Goal: Transaction & Acquisition: Book appointment/travel/reservation

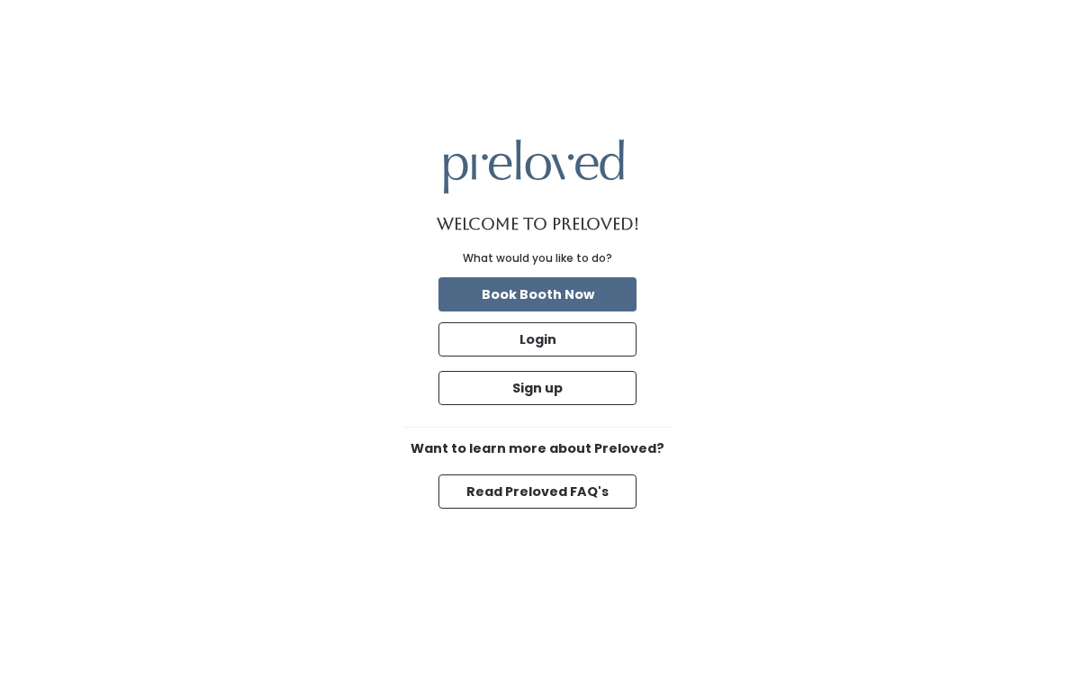
click at [603, 299] on button "Book Booth Now" at bounding box center [537, 294] width 198 height 34
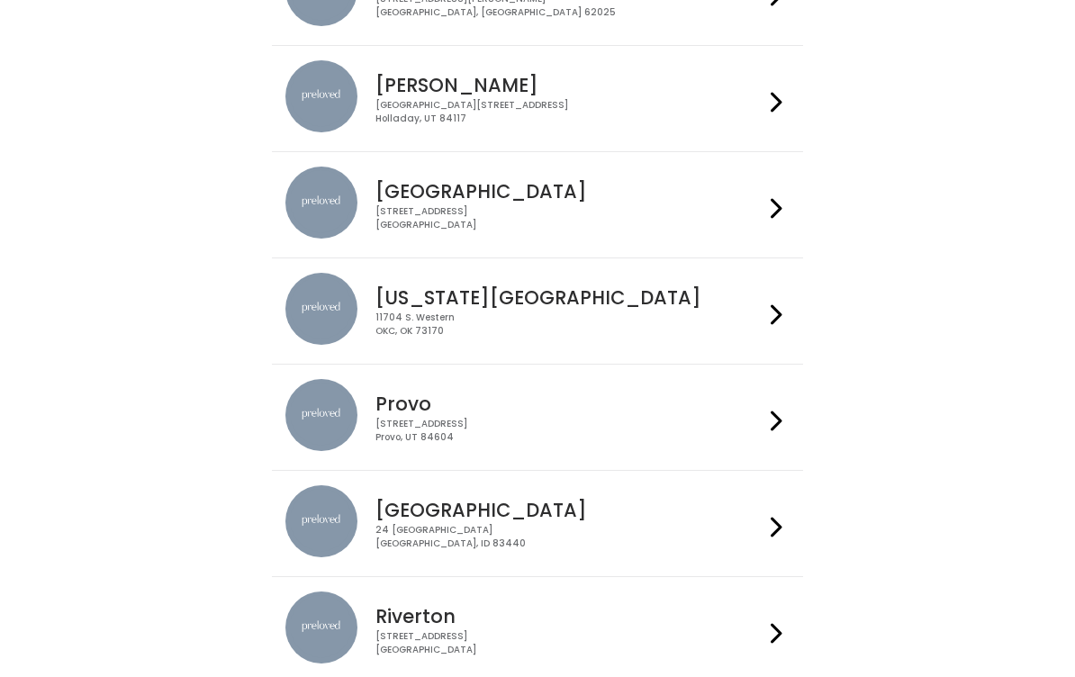
scroll to position [348, 0]
click at [401, 518] on h4 "[GEOGRAPHIC_DATA]" at bounding box center [568, 510] width 387 height 21
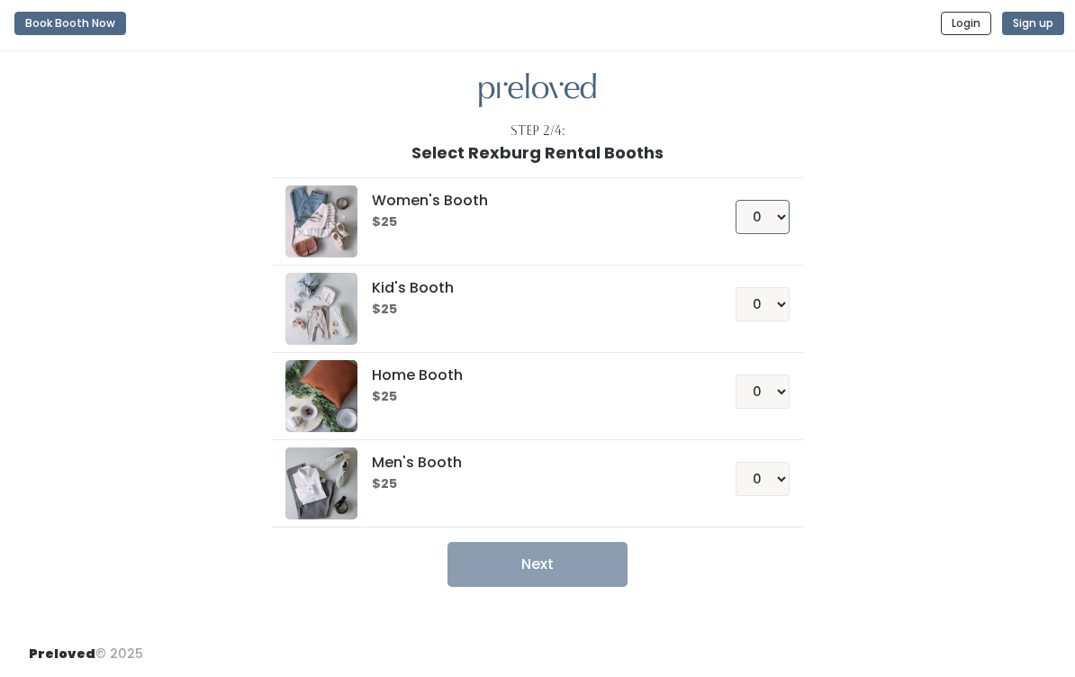
click at [769, 224] on select "0 1 2 3 4" at bounding box center [762, 217] width 54 height 34
select select "1"
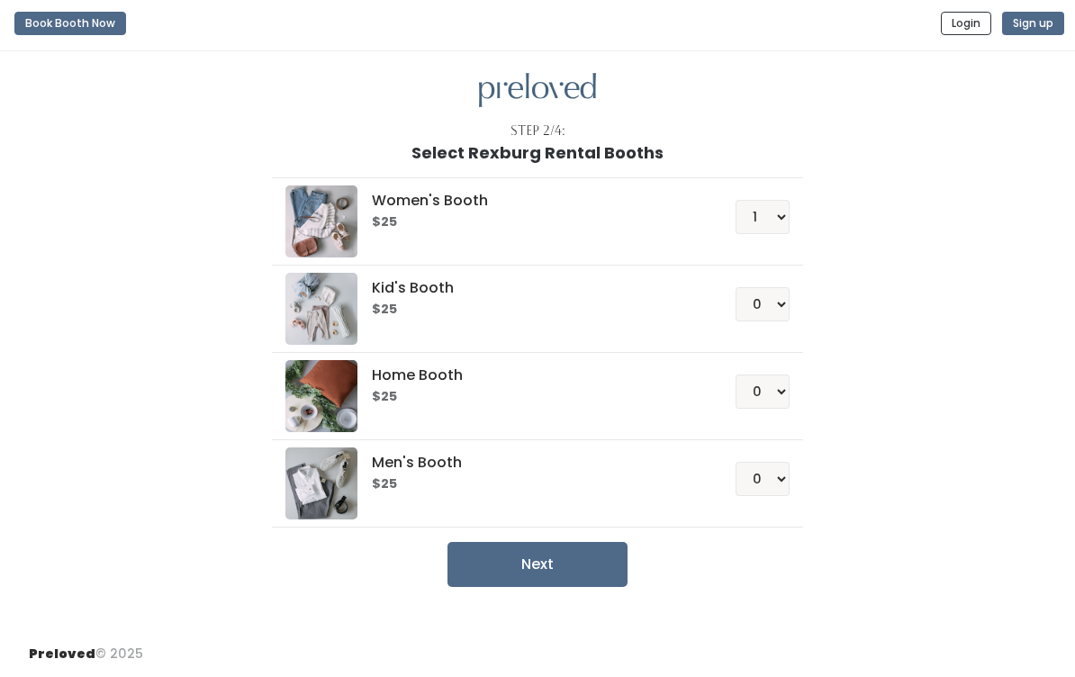
click at [602, 576] on button "Next" at bounding box center [537, 564] width 180 height 45
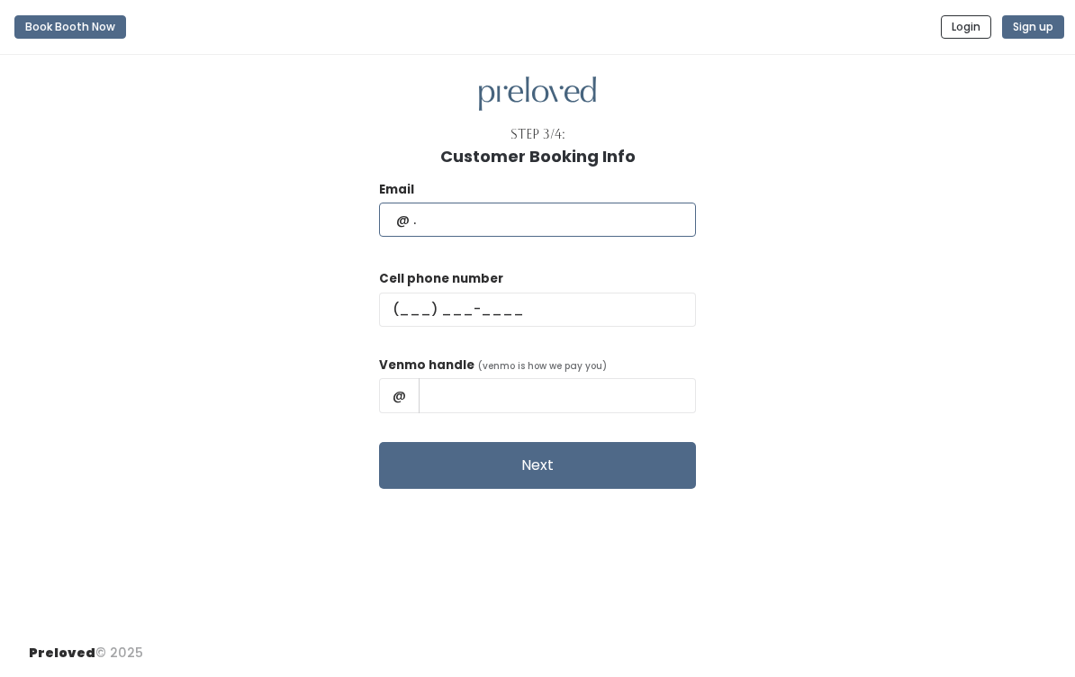
click at [642, 223] on input "text" at bounding box center [537, 220] width 317 height 34
type input "Morganlhandly@gmail.com"
click at [566, 308] on input "text" at bounding box center [537, 310] width 317 height 34
type input "(281) 786-9401"
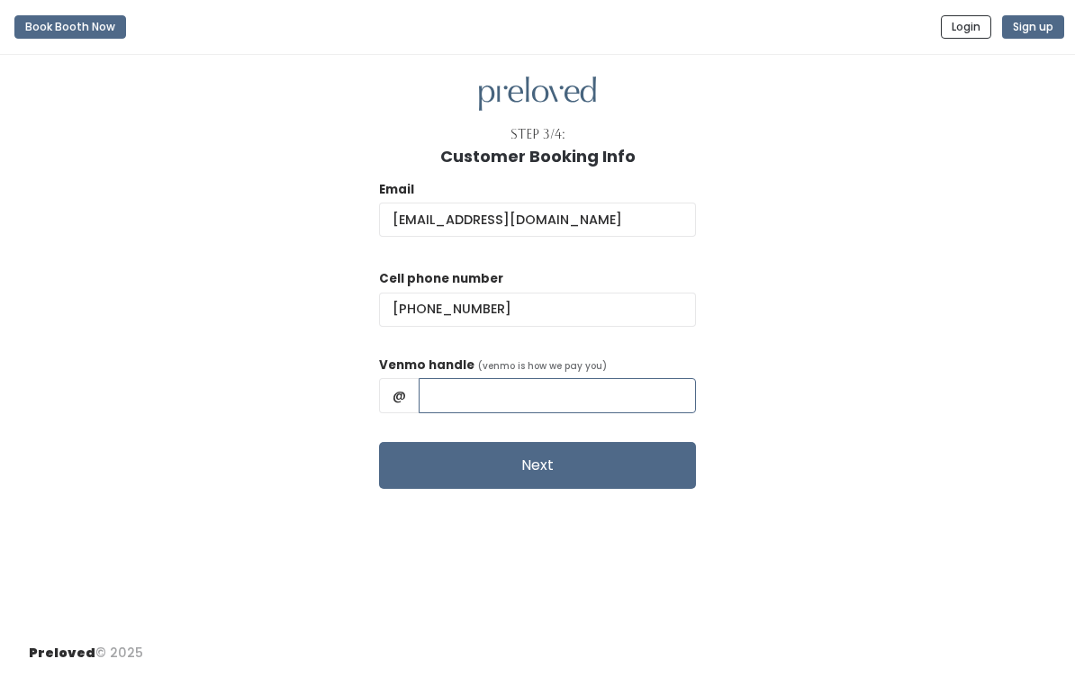
click at [556, 402] on input "text" at bounding box center [557, 395] width 277 height 34
type input "Morgan-Handly15"
click at [536, 462] on button "Next" at bounding box center [537, 465] width 317 height 47
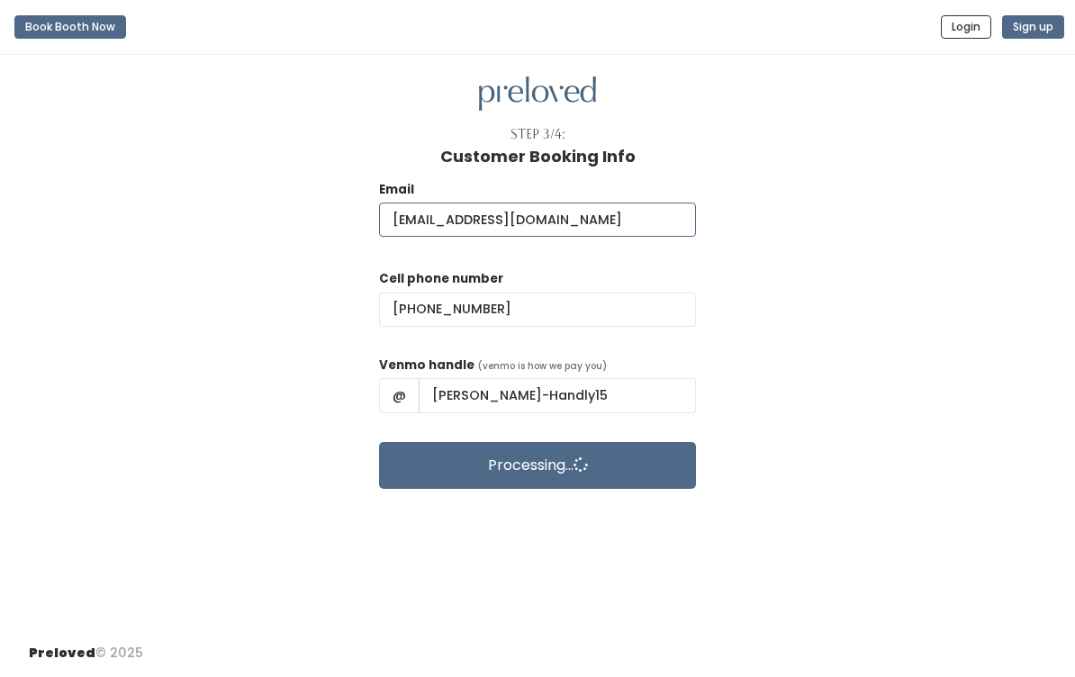
click at [536, 222] on input "Morganlhandly@gmail.com" at bounding box center [537, 220] width 317 height 34
click at [420, 234] on input "Morganlhandly@gmail.com" at bounding box center [537, 220] width 317 height 34
click at [414, 220] on input "Morganlhandly@gmail.com" at bounding box center [537, 220] width 317 height 34
click at [412, 234] on input "Morganlhandly@gmail.com" at bounding box center [537, 220] width 317 height 34
click at [415, 234] on input "Morganlhandly@gmail.com" at bounding box center [537, 220] width 317 height 34
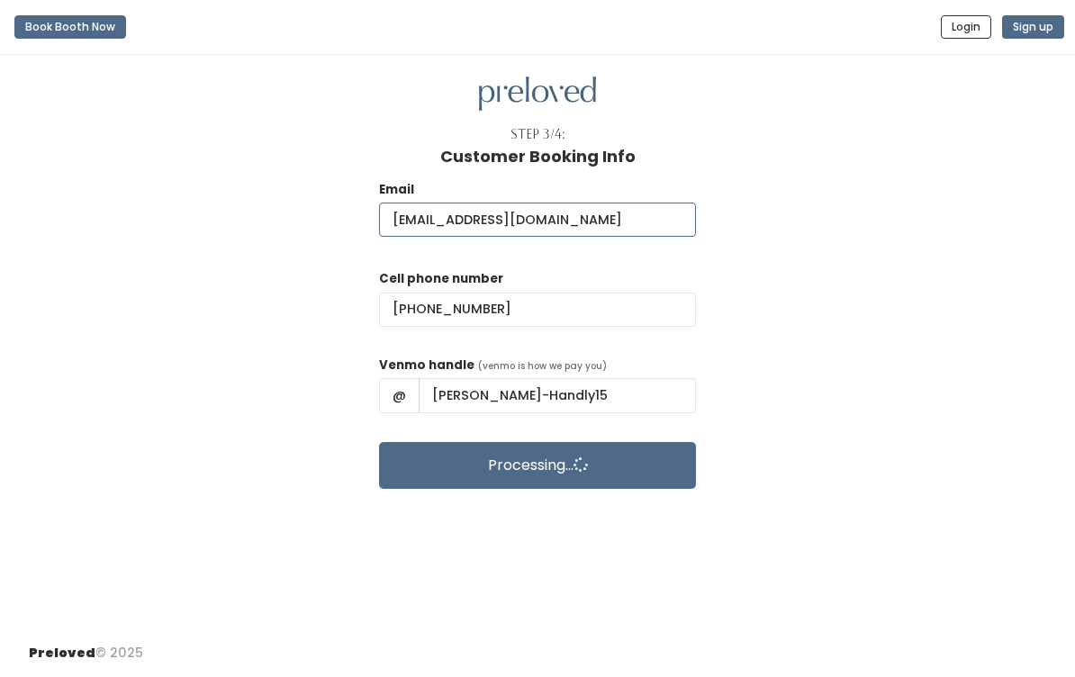
click at [412, 217] on input "Morganlhandly@gmail.com" at bounding box center [537, 220] width 317 height 34
click at [424, 215] on input "Morganlhandly@gmail.com" at bounding box center [537, 220] width 317 height 34
click at [420, 220] on input "Morganlhandly@gmail.com" at bounding box center [537, 220] width 317 height 34
click at [421, 208] on input "Morganlhandly@gmail.com" at bounding box center [537, 220] width 317 height 34
click at [426, 218] on input "Morganlhandly@gmail.com" at bounding box center [537, 220] width 317 height 34
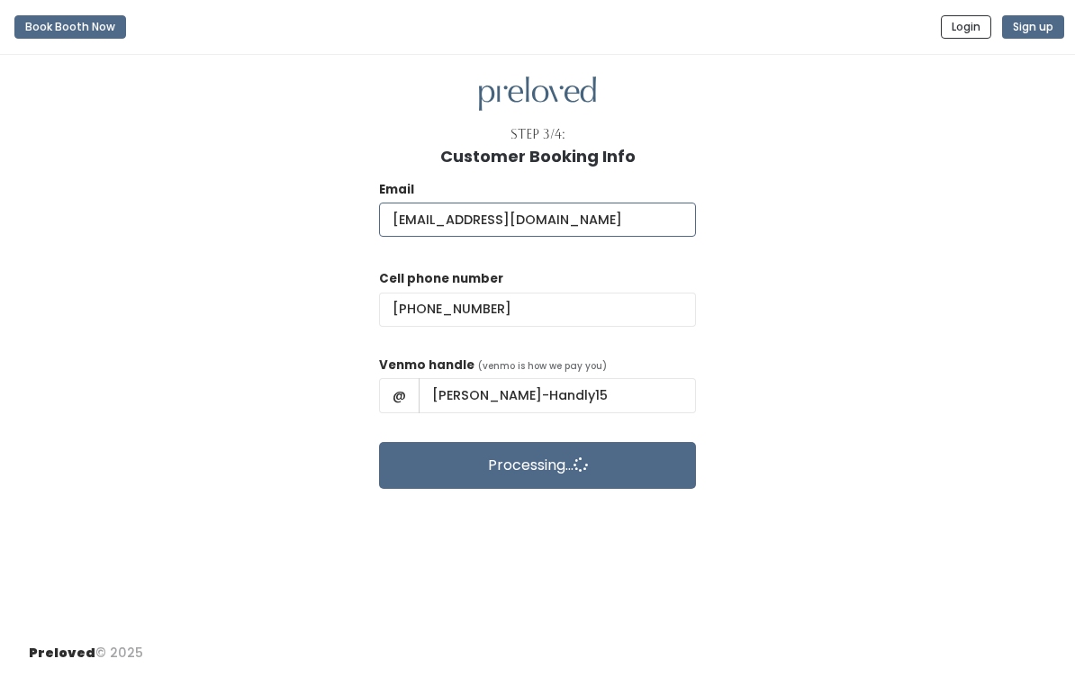
click at [617, 236] on input "Morganlhandly@gmail.com" at bounding box center [537, 220] width 317 height 34
click at [603, 216] on input "Morganlhandly@gmail.com" at bounding box center [537, 220] width 317 height 34
click at [599, 212] on input "Morganlhandly@gmail.com" at bounding box center [537, 220] width 317 height 34
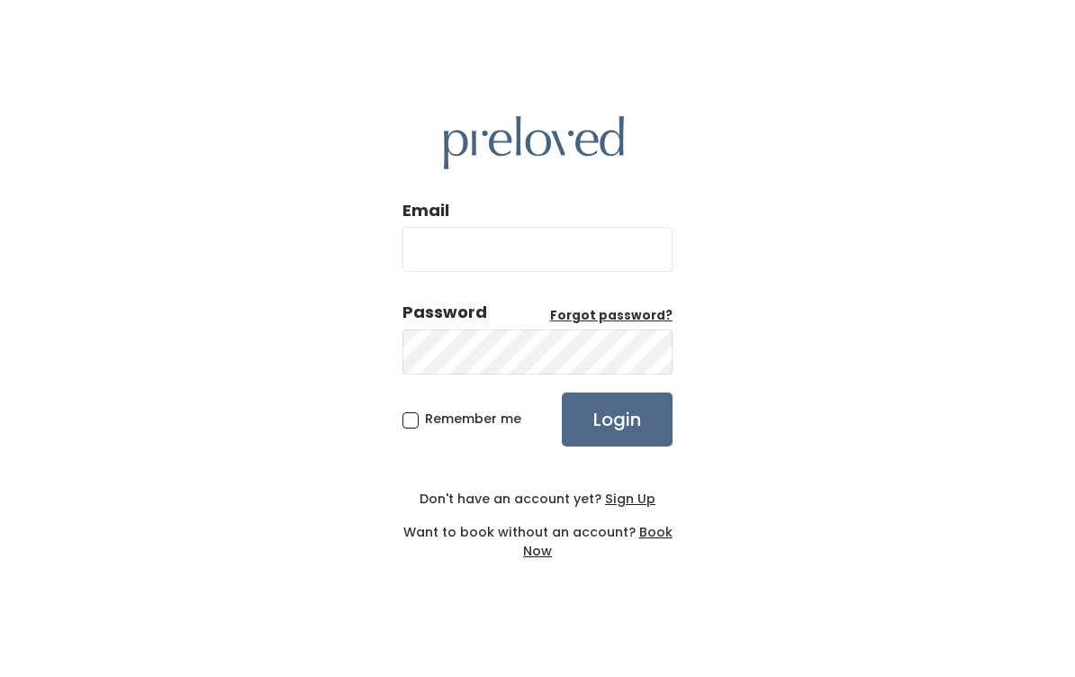
click at [614, 500] on u "Sign Up" at bounding box center [630, 499] width 50 height 18
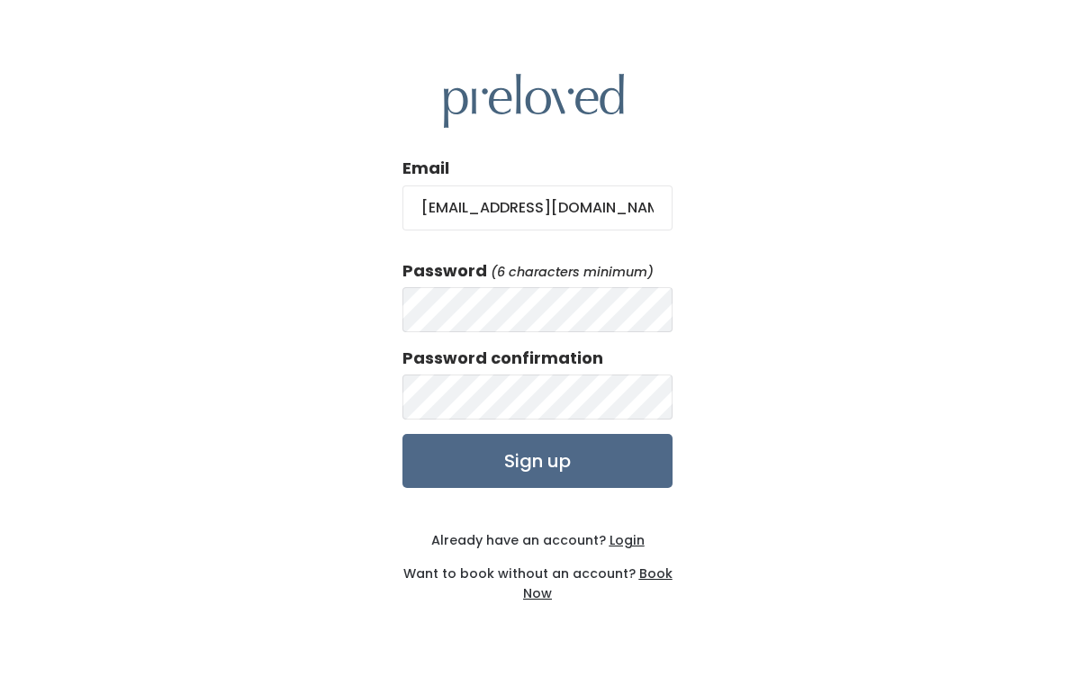
type input "morganlhandly@gmail.com"
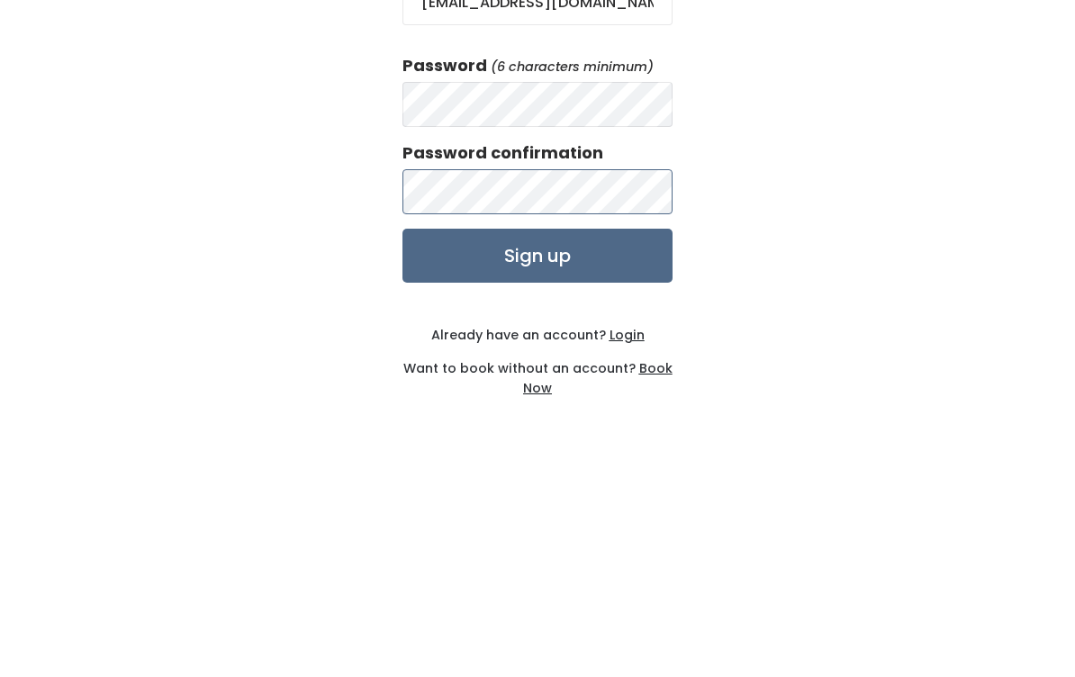
click at [537, 434] on input "Sign up" at bounding box center [537, 461] width 270 height 54
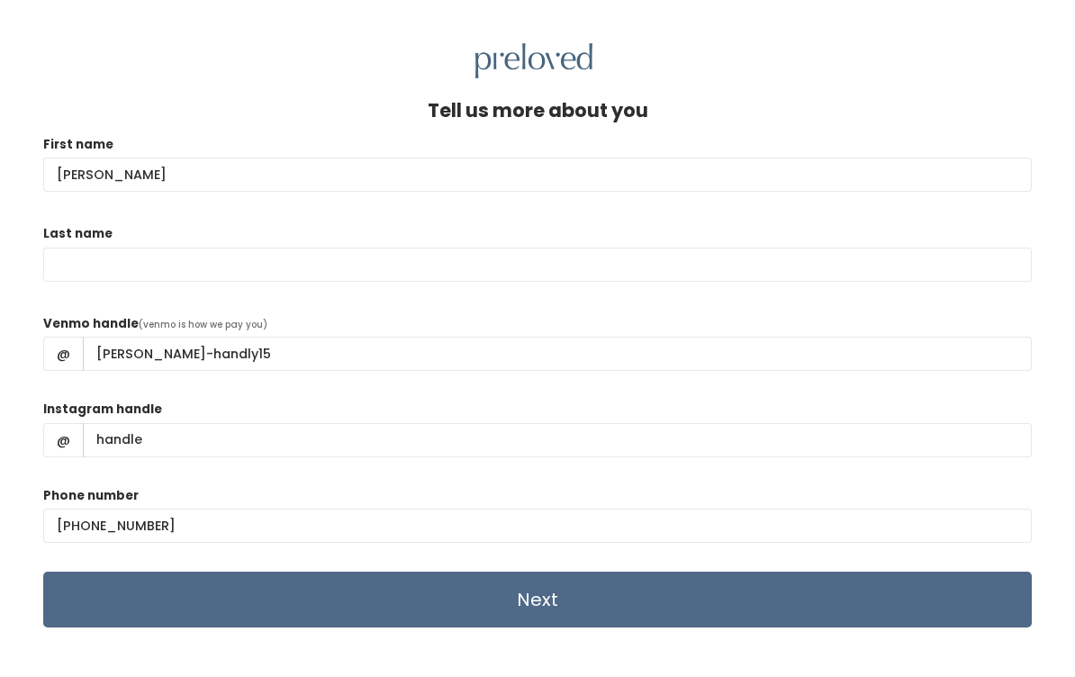
type input "[PERSON_NAME]"
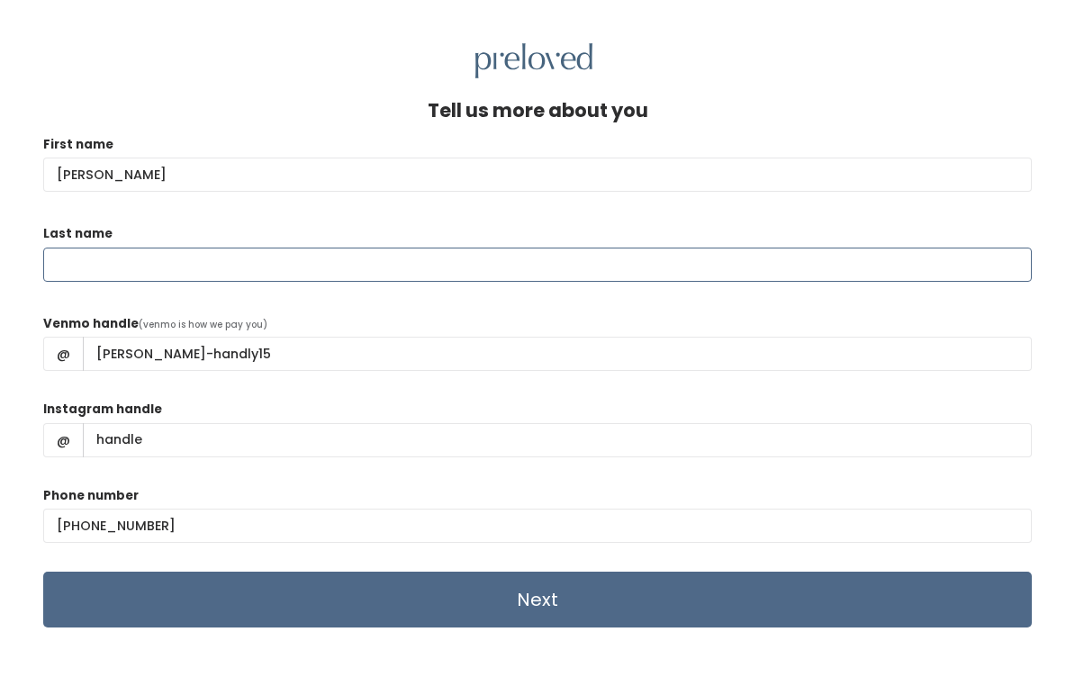
click at [570, 278] on input "Last name" at bounding box center [537, 265] width 988 height 34
type input "h"
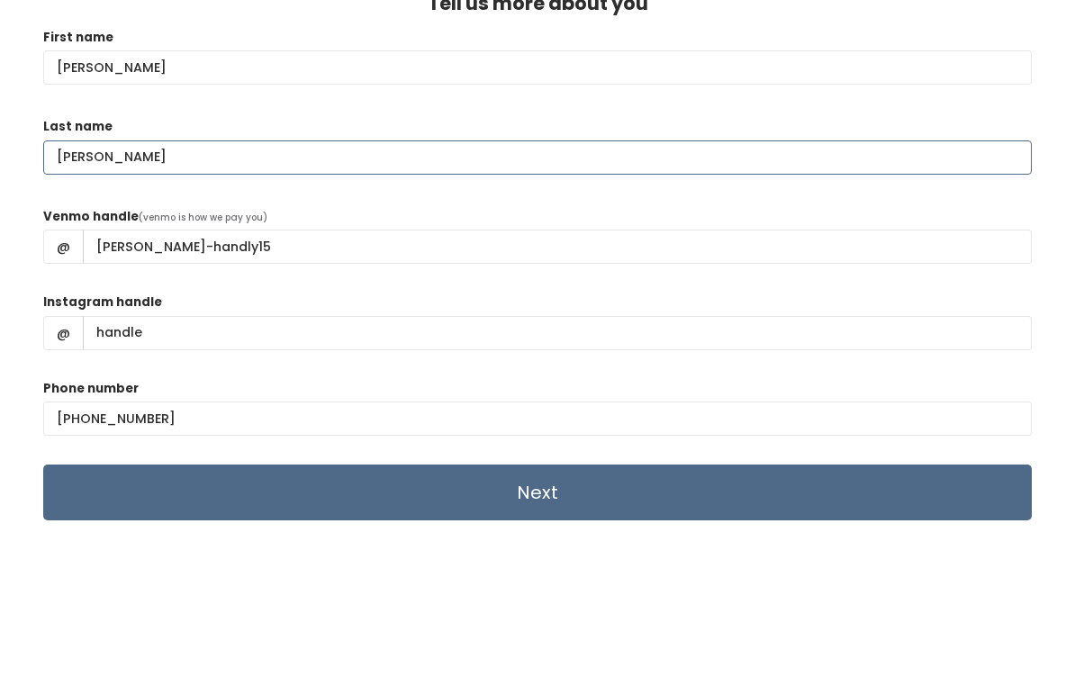
scroll to position [78, 0]
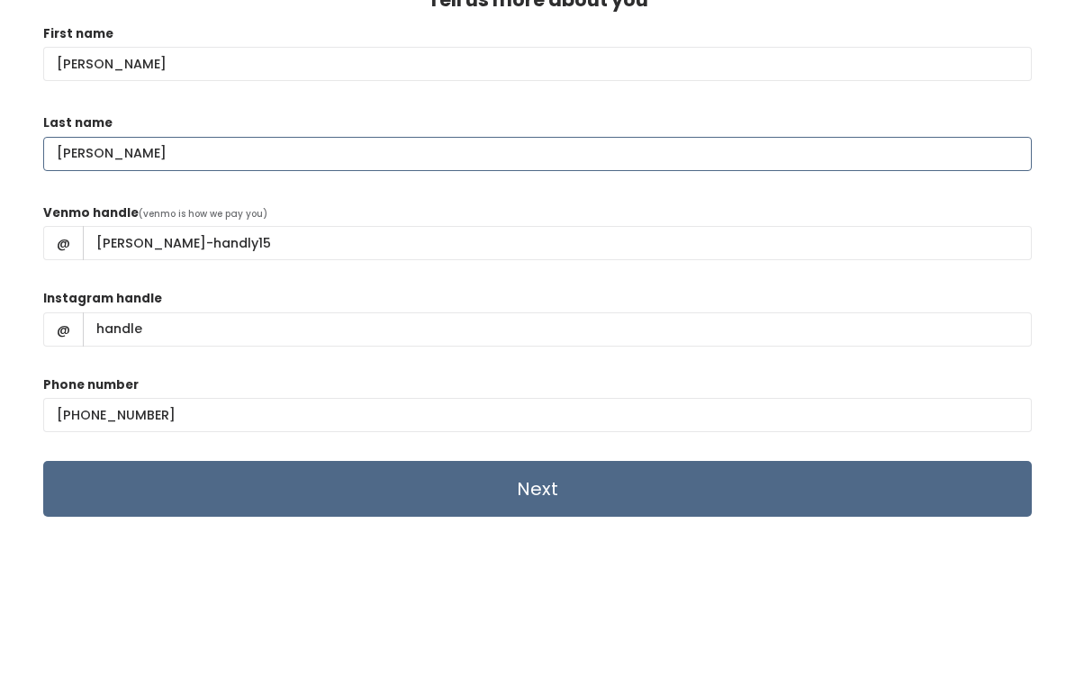
type input "[PERSON_NAME]"
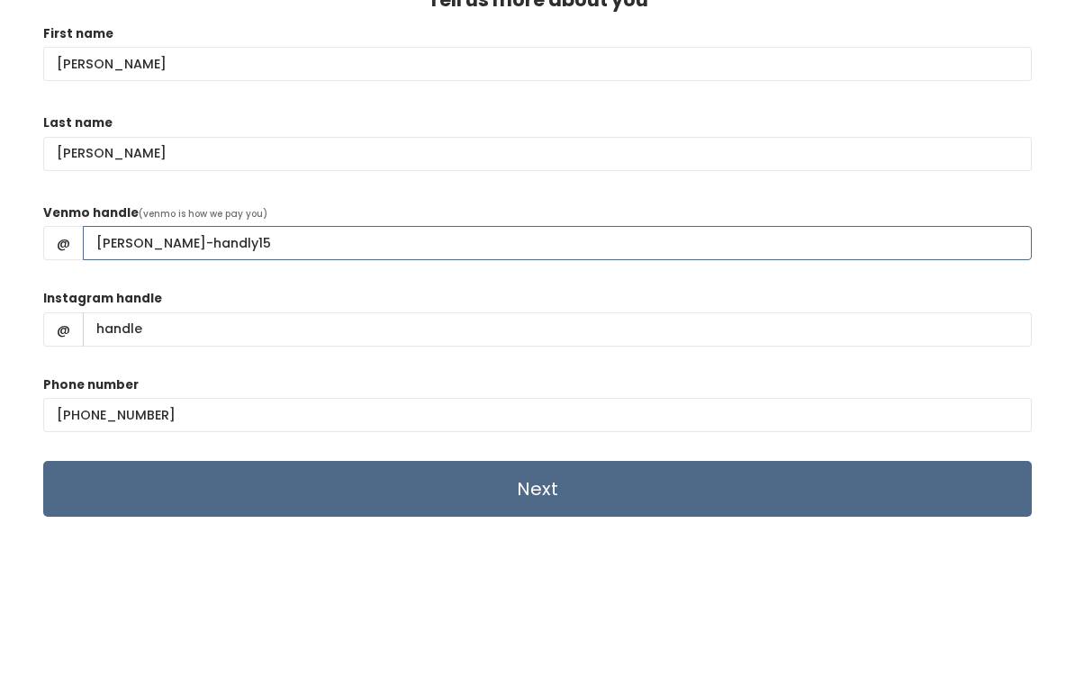
click at [383, 258] on input "morgan-handly15" at bounding box center [557, 275] width 949 height 34
type input "Morgan-Handly15"
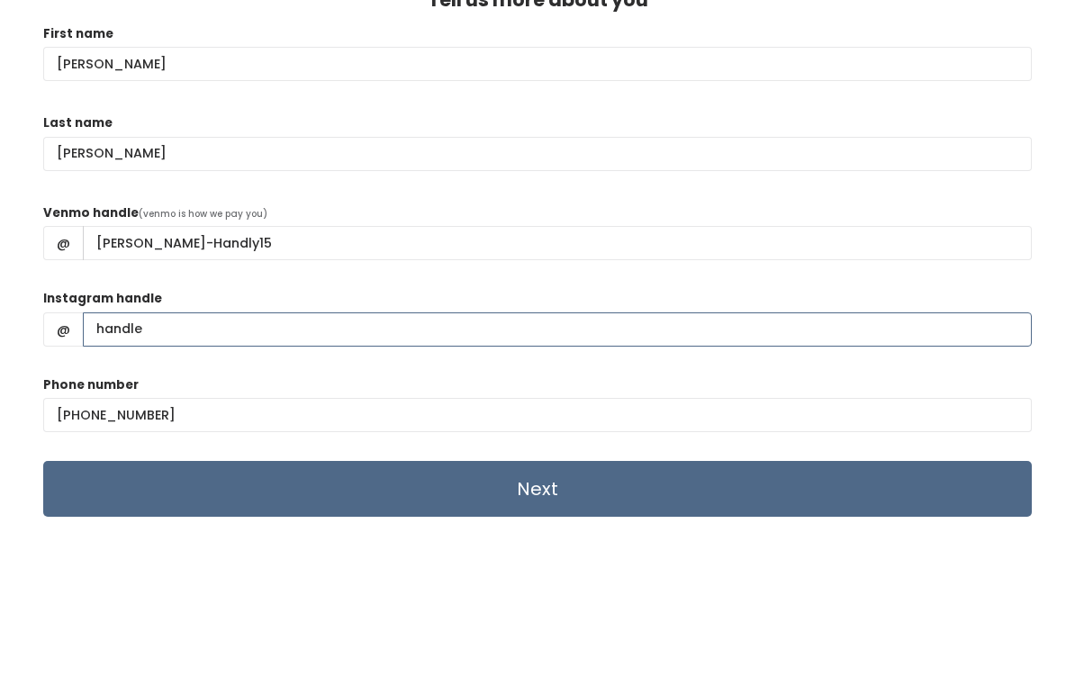
click at [257, 345] on input "Instagram handle" at bounding box center [557, 362] width 949 height 34
click at [160, 345] on input "Instagram handle" at bounding box center [557, 362] width 949 height 34
click at [154, 345] on input "Instagram handle" at bounding box center [557, 362] width 949 height 34
type input "M"
type input "morgan_handly15"
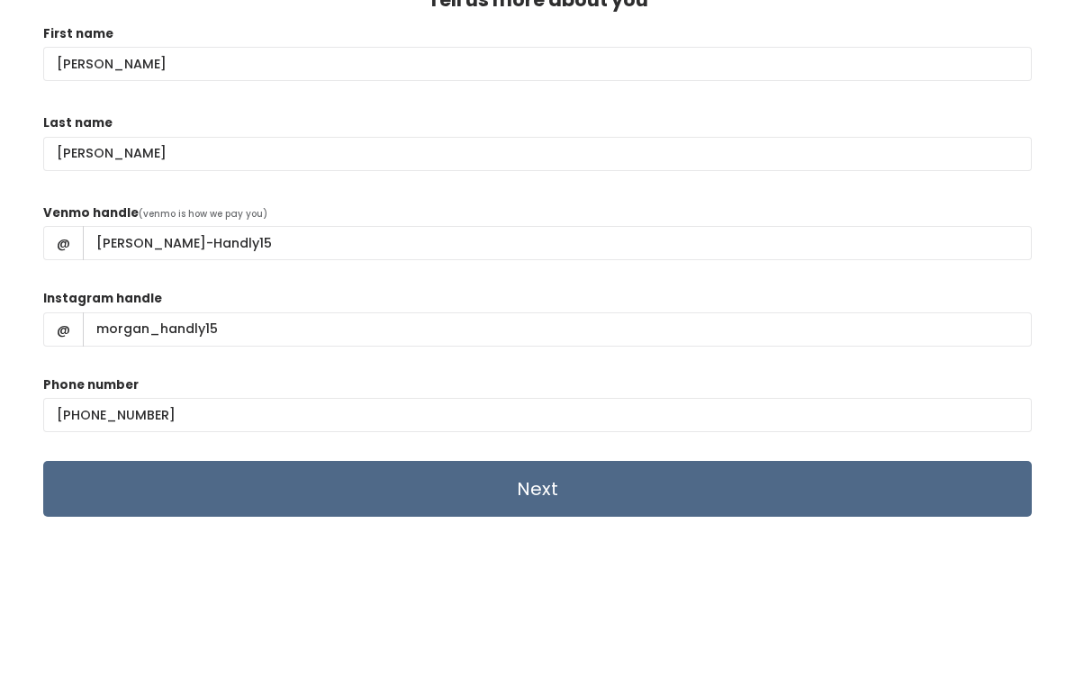
click at [554, 495] on input "Next" at bounding box center [537, 521] width 988 height 56
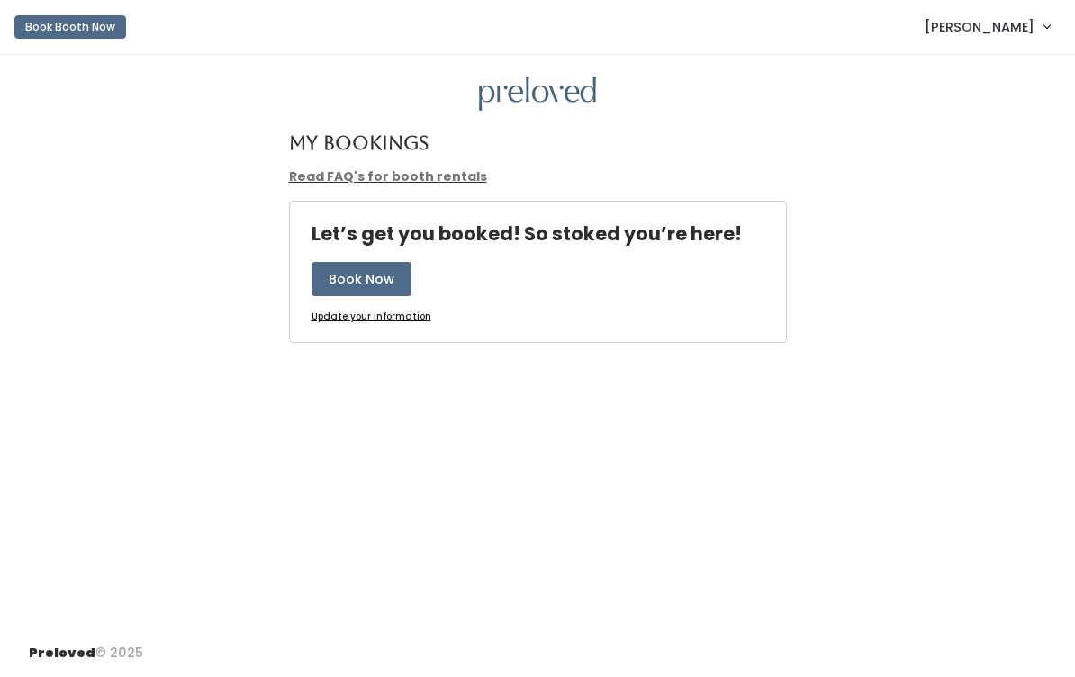
click at [376, 291] on button "Book Now" at bounding box center [361, 279] width 100 height 34
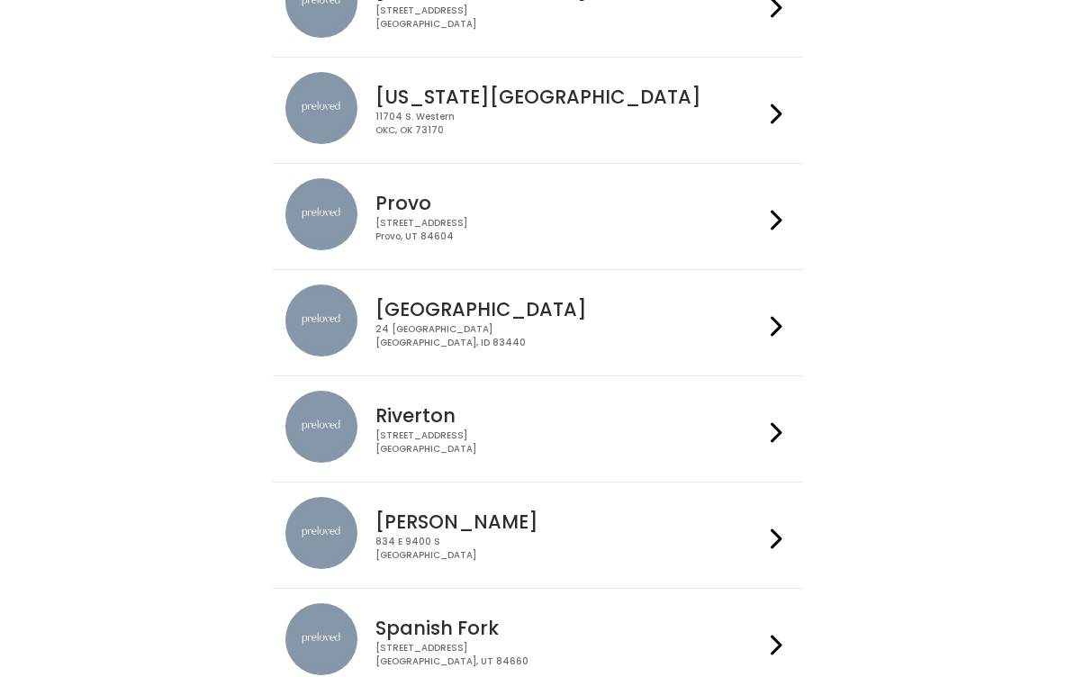
scroll to position [548, 0]
click at [762, 331] on div "24 South 1st West Rexburg, ID 83440" at bounding box center [568, 337] width 387 height 26
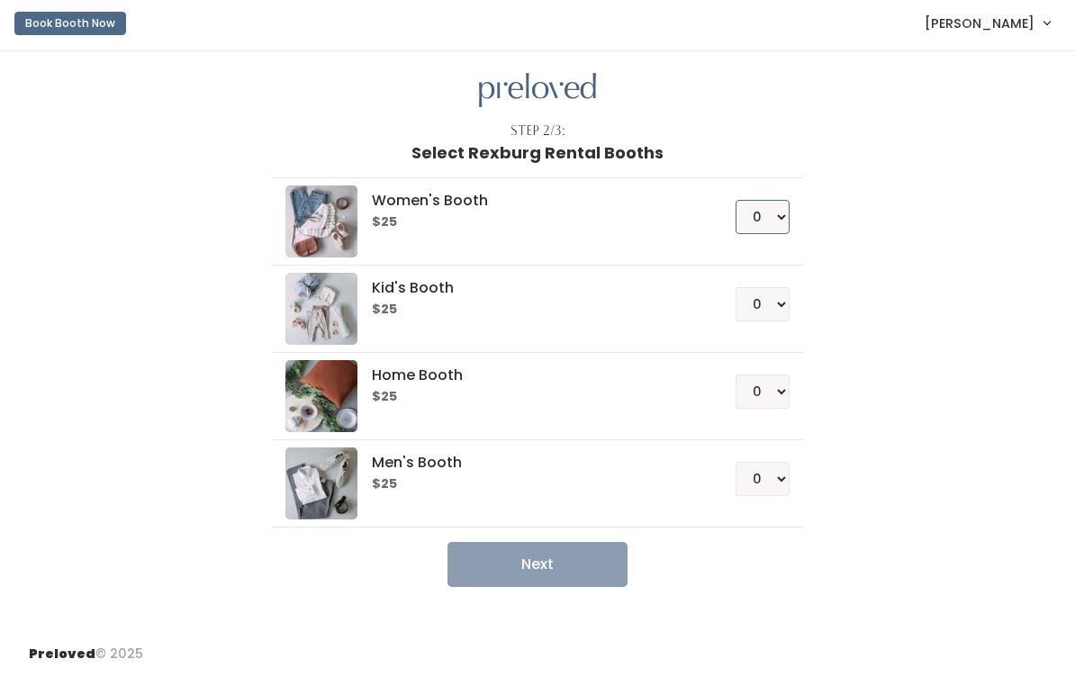
click at [764, 221] on select "0 1 2 3 4" at bounding box center [762, 217] width 54 height 34
select select "1"
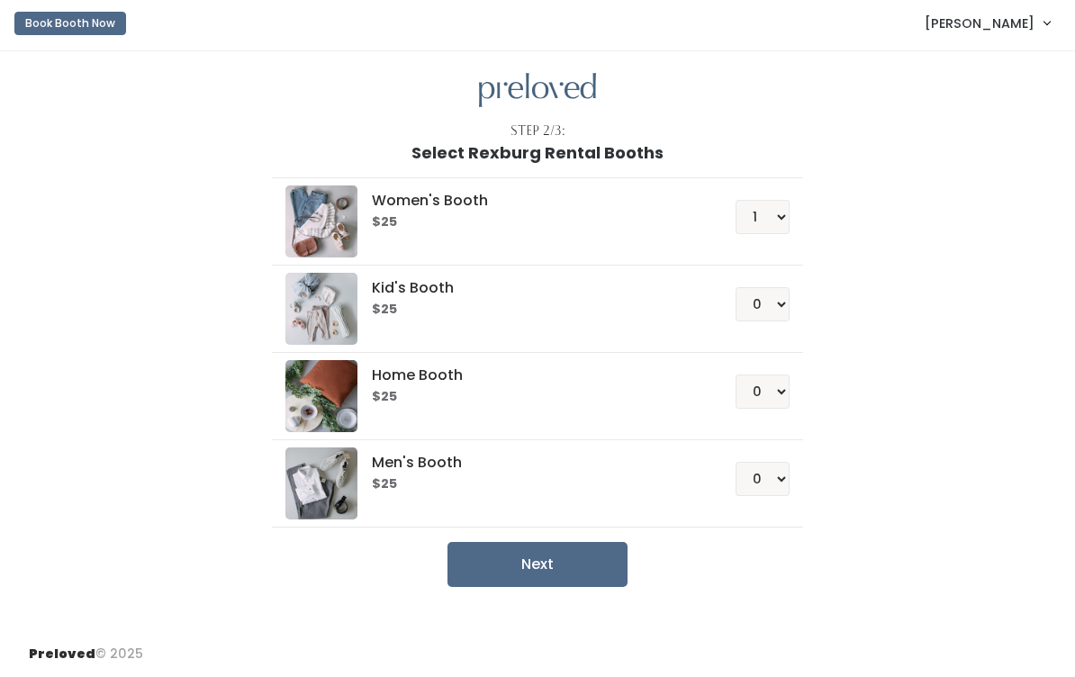
click at [580, 567] on button "Next" at bounding box center [537, 564] width 180 height 45
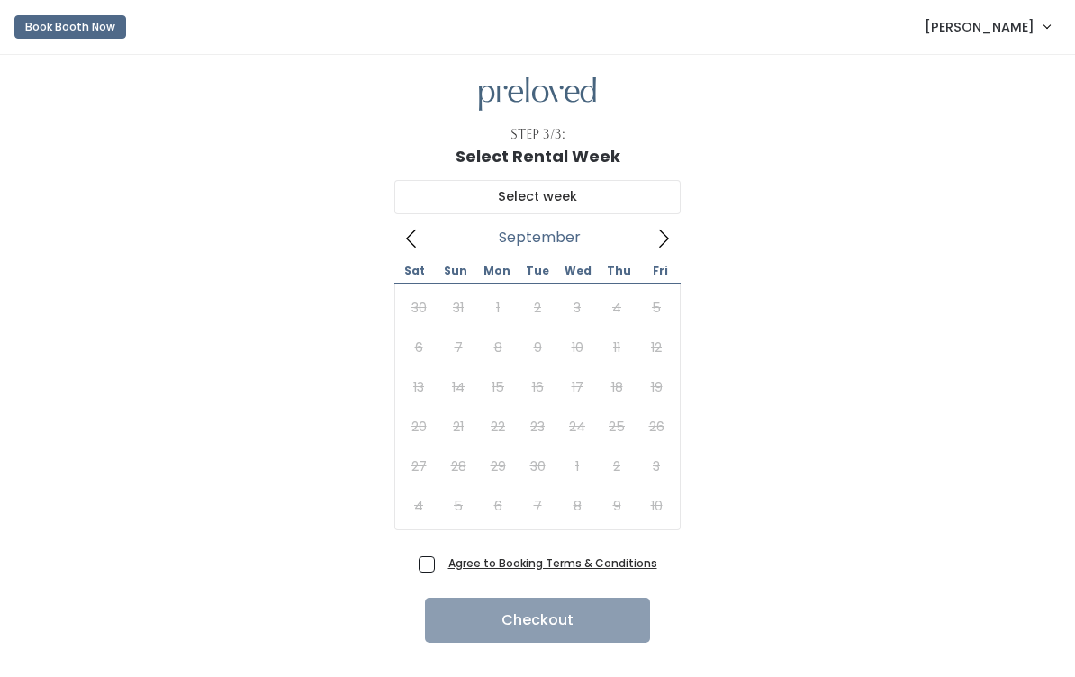
click at [672, 242] on icon at bounding box center [663, 239] width 20 height 20
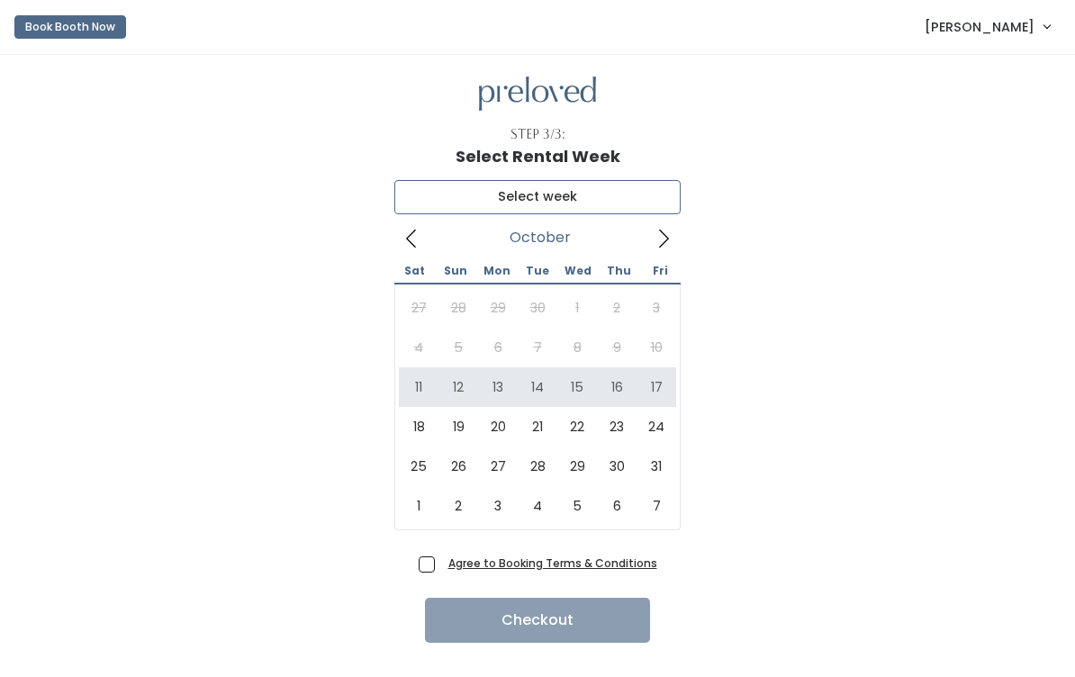
type input "[DATE] to [DATE]"
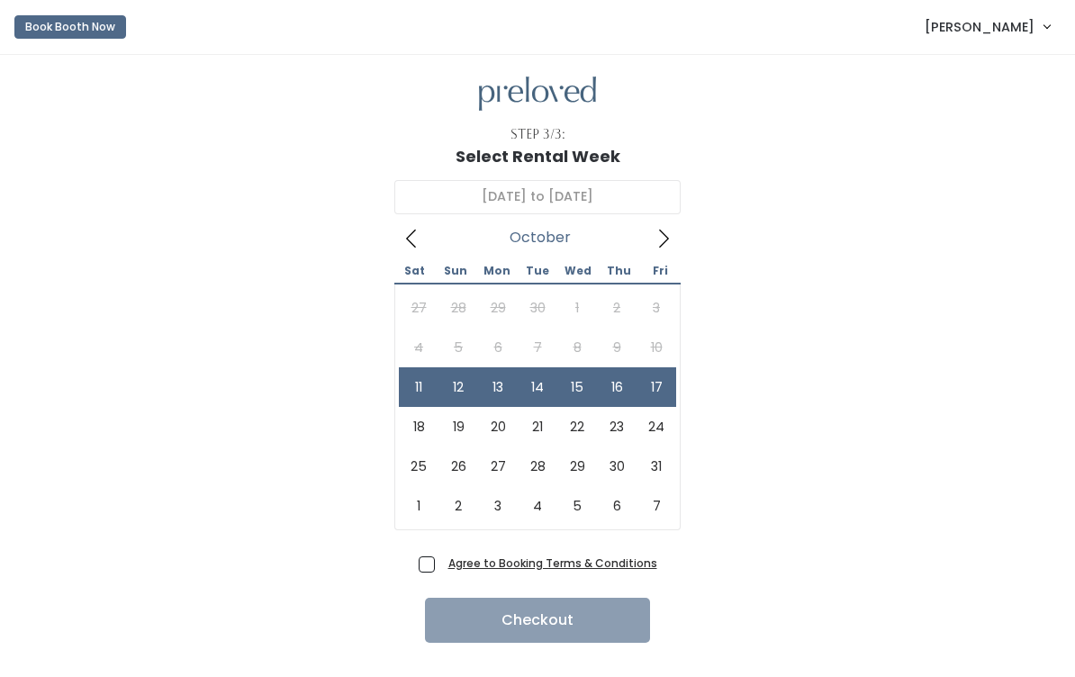
click at [441, 569] on span "Agree to Booking Terms & Conditions" at bounding box center [549, 563] width 216 height 18
click at [441, 565] on input "Agree to Booking Terms & Conditions" at bounding box center [447, 560] width 12 height 12
checkbox input "true"
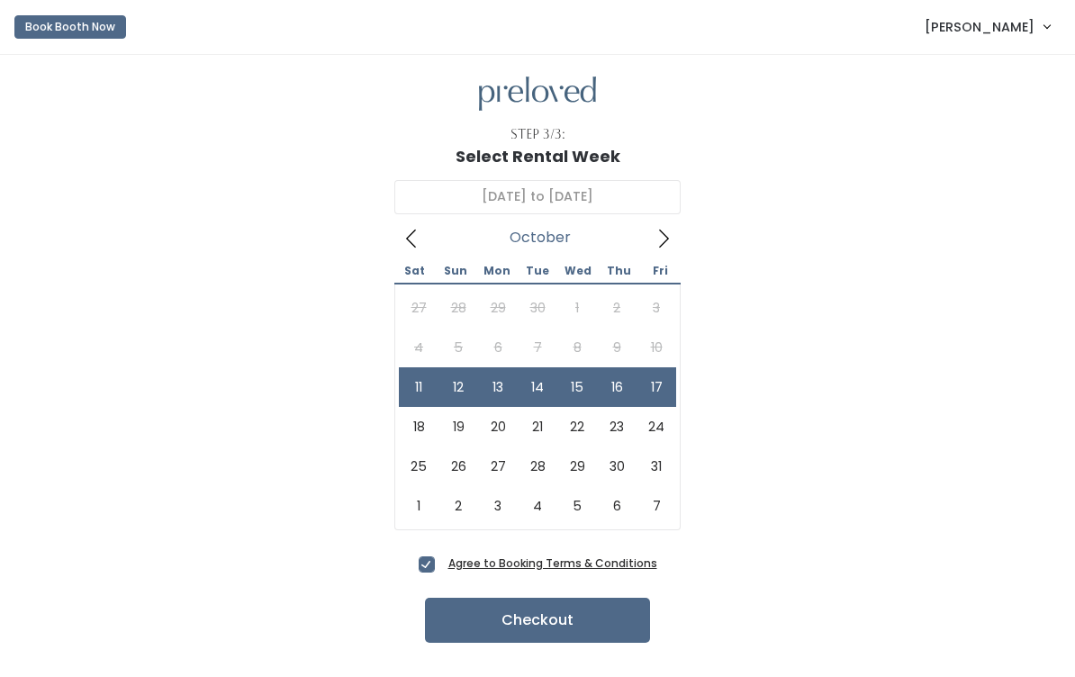
click at [417, 232] on icon at bounding box center [411, 239] width 20 height 20
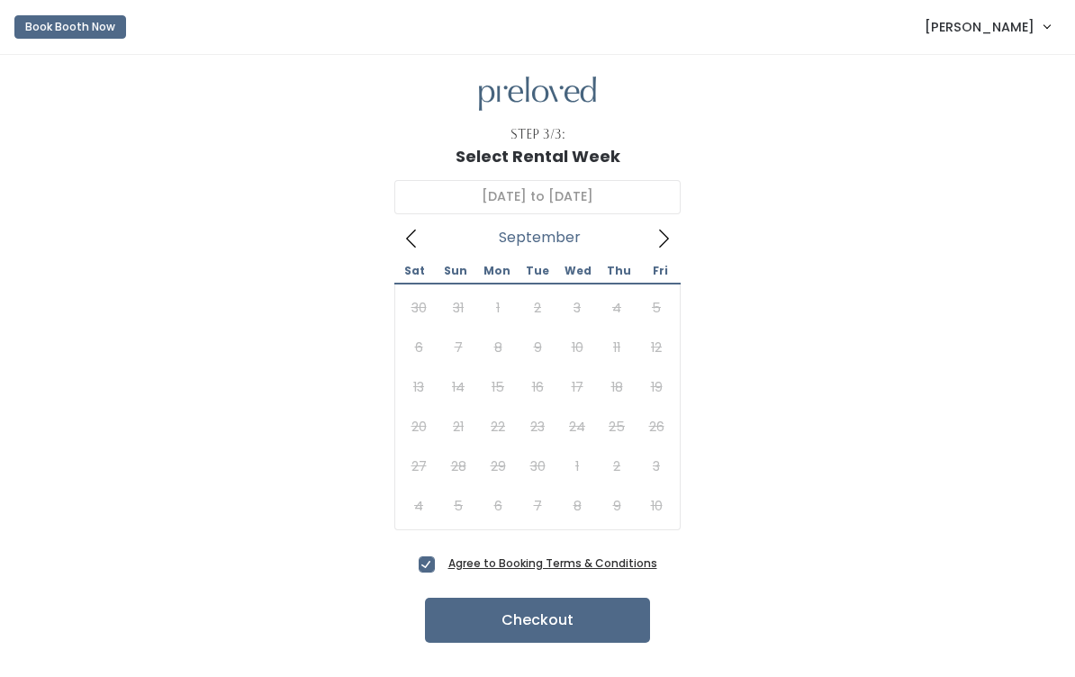
click at [667, 242] on icon at bounding box center [663, 239] width 20 height 20
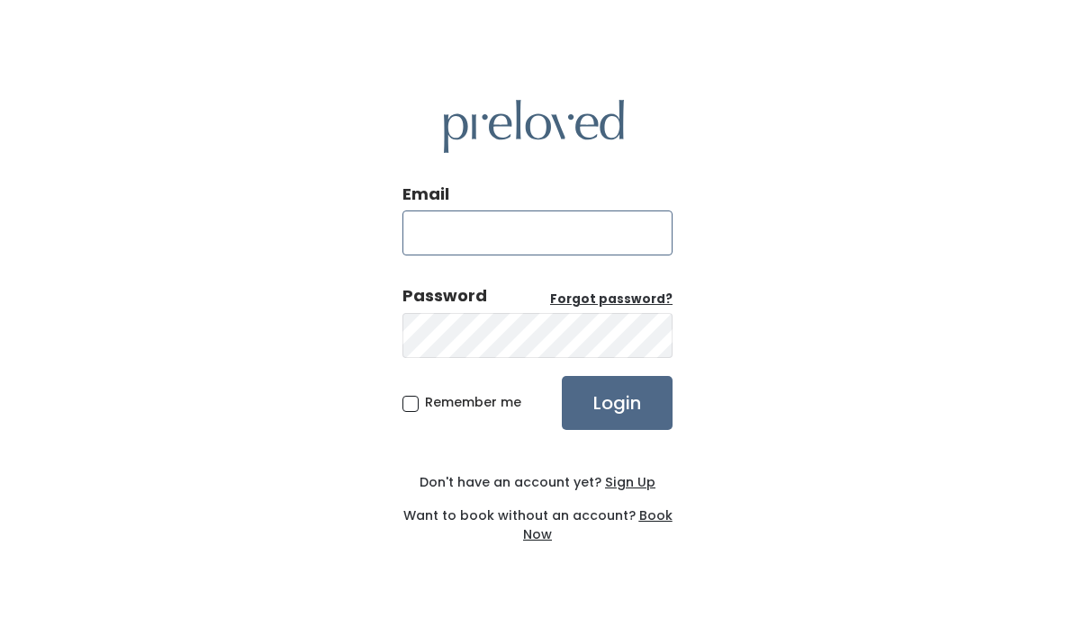
type input "[EMAIL_ADDRESS][DOMAIN_NAME]"
click at [617, 430] on input "Login" at bounding box center [617, 403] width 111 height 54
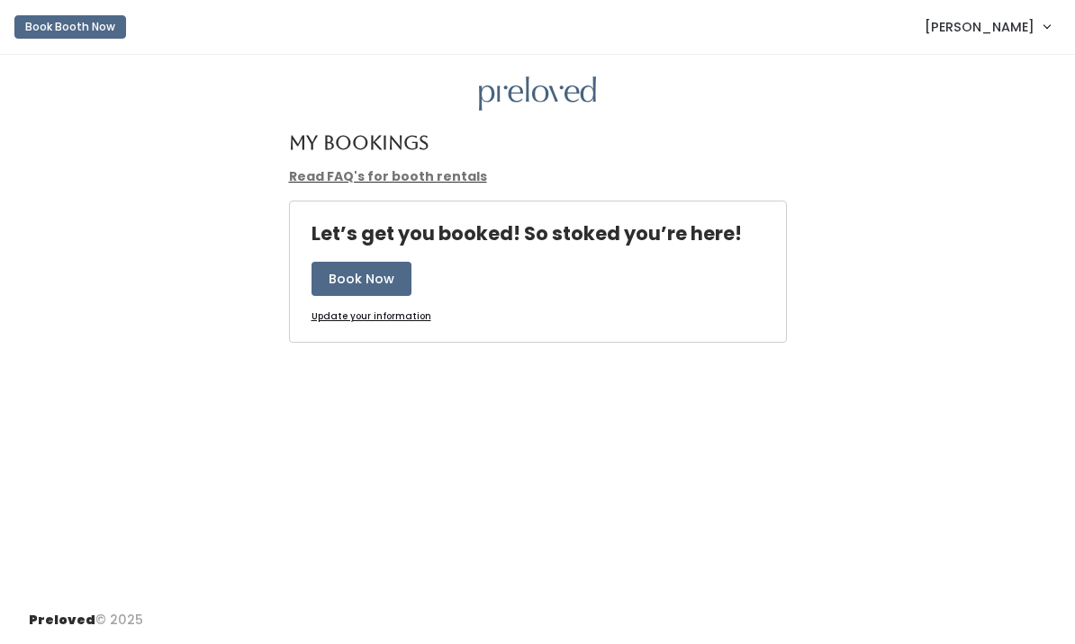
click at [998, 32] on span "[PERSON_NAME]" at bounding box center [979, 27] width 110 height 20
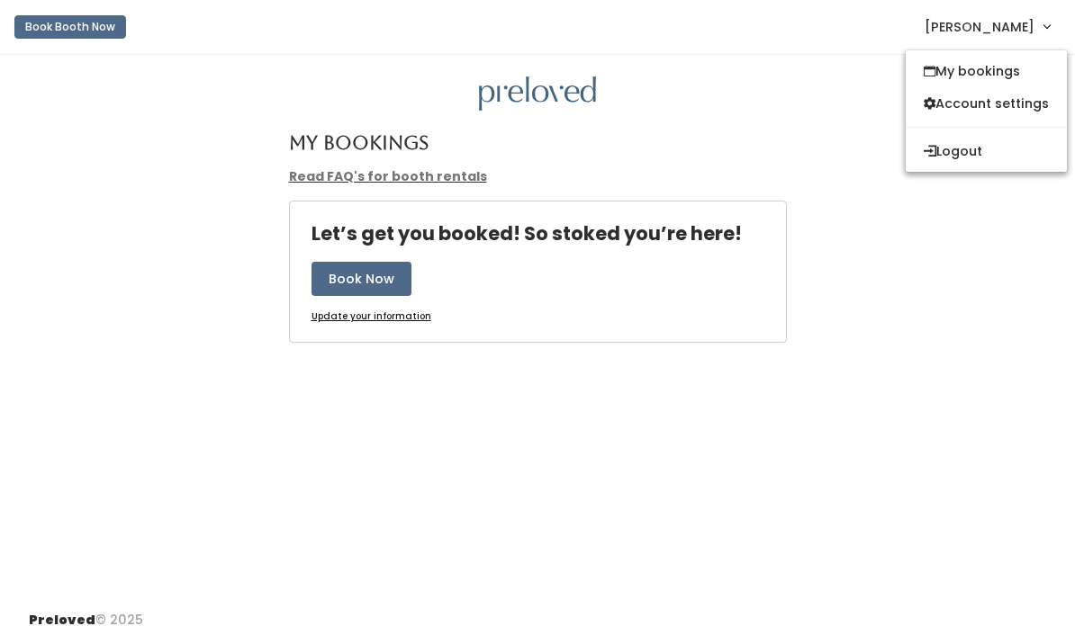
click at [1039, 34] on link "[PERSON_NAME]" at bounding box center [986, 26] width 161 height 39
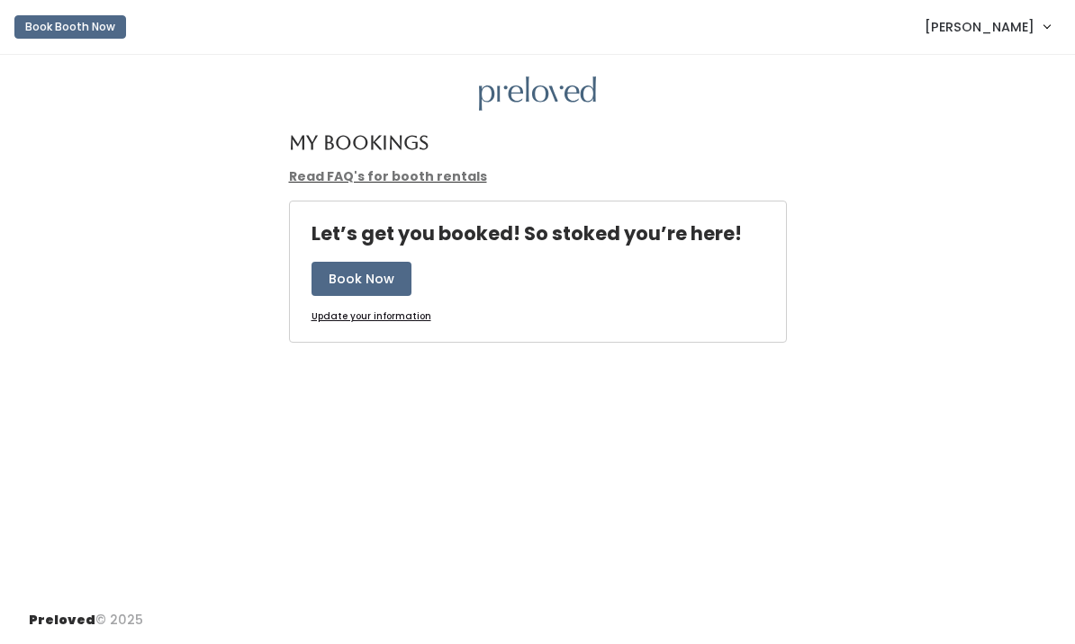
click at [1036, 33] on link "[PERSON_NAME]" at bounding box center [986, 26] width 161 height 39
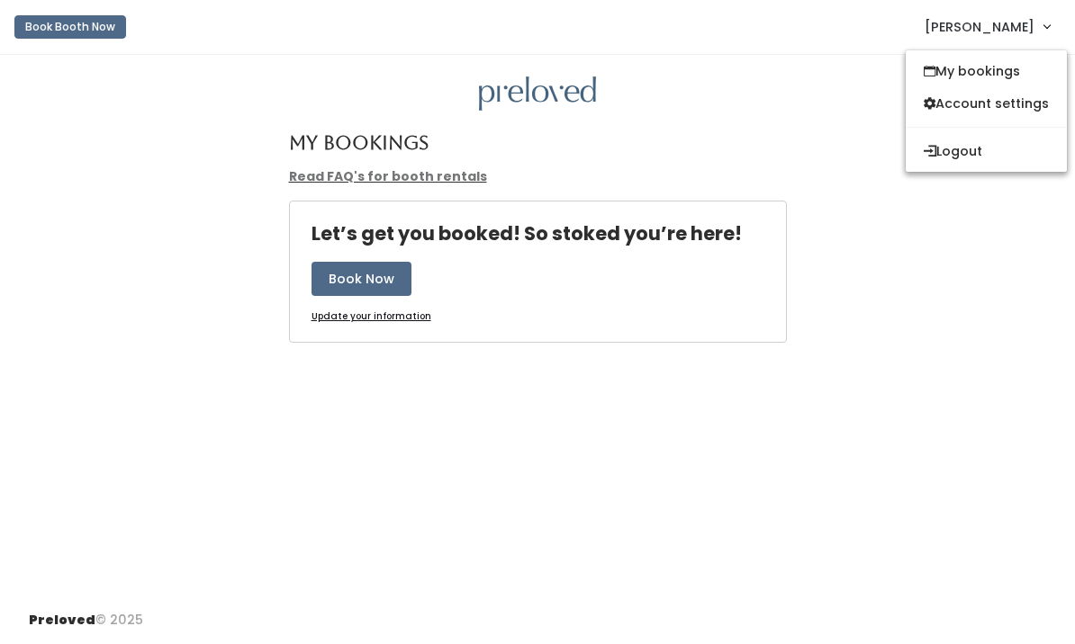
click at [1004, 74] on link "My bookings" at bounding box center [985, 71] width 161 height 32
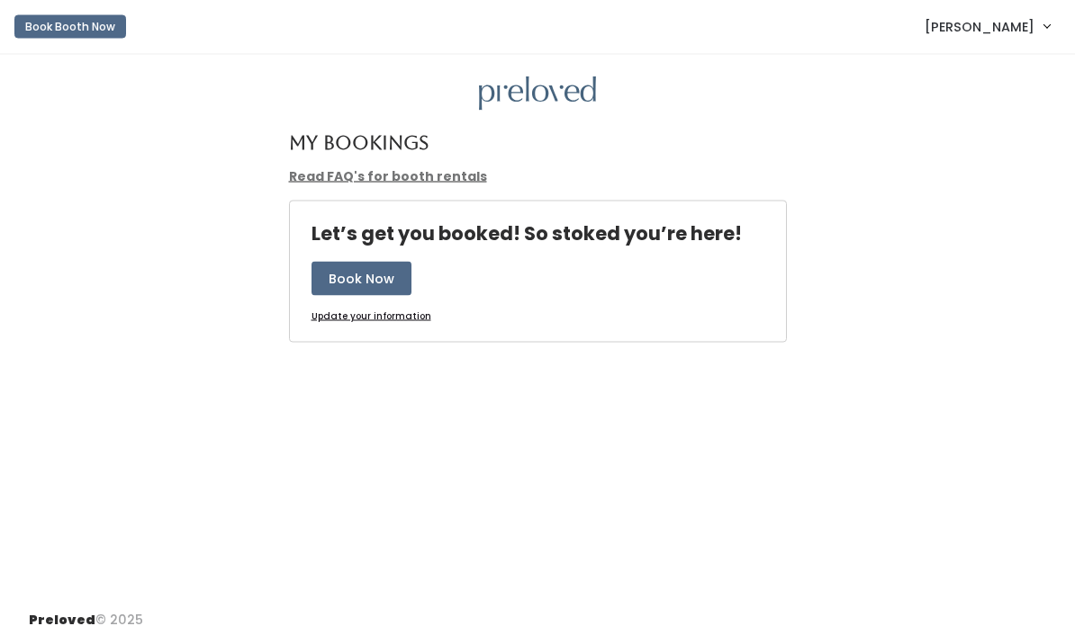
scroll to position [62, 0]
click at [332, 262] on button "Book Now" at bounding box center [361, 279] width 100 height 34
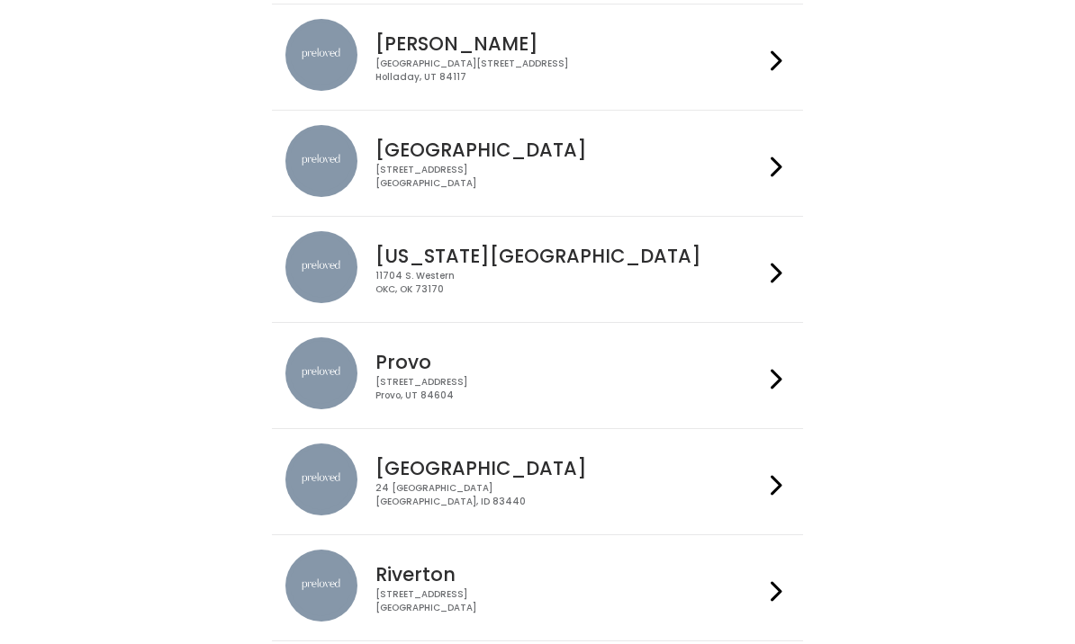
scroll to position [392, 0]
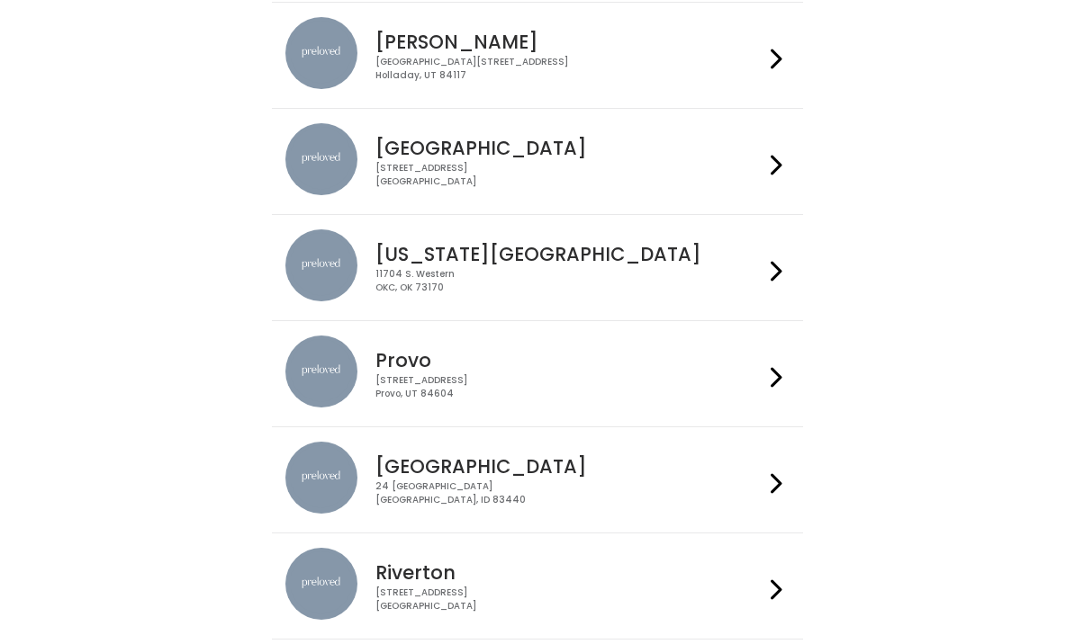
click at [494, 497] on div "24 South 1st West Rexburg, ID 83440" at bounding box center [568, 494] width 387 height 26
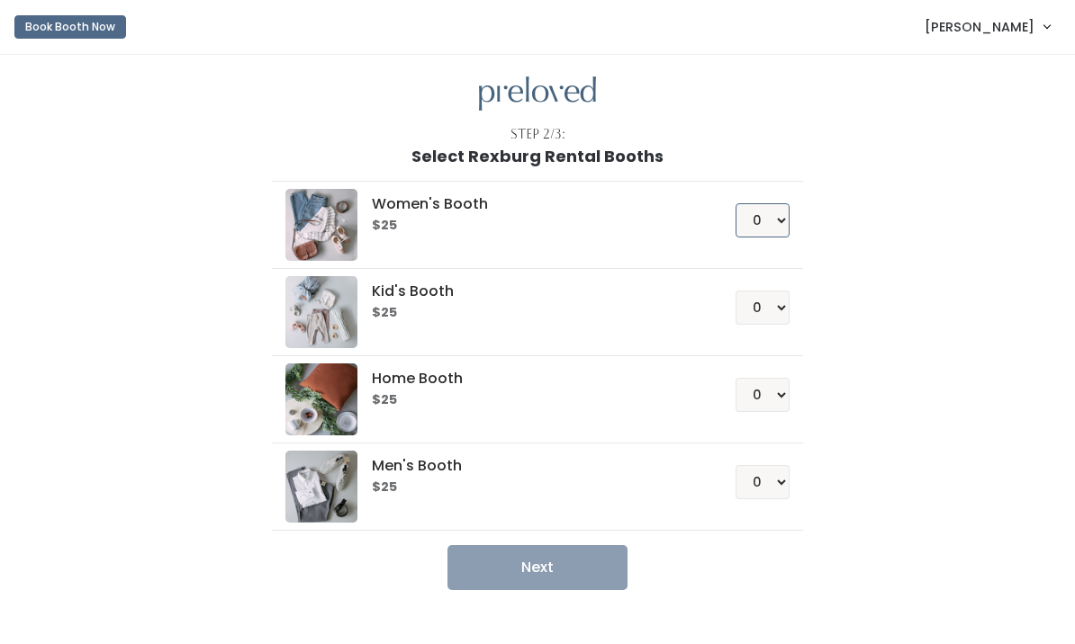
click at [761, 232] on select "0 1 2 3 4" at bounding box center [762, 220] width 54 height 34
select select "1"
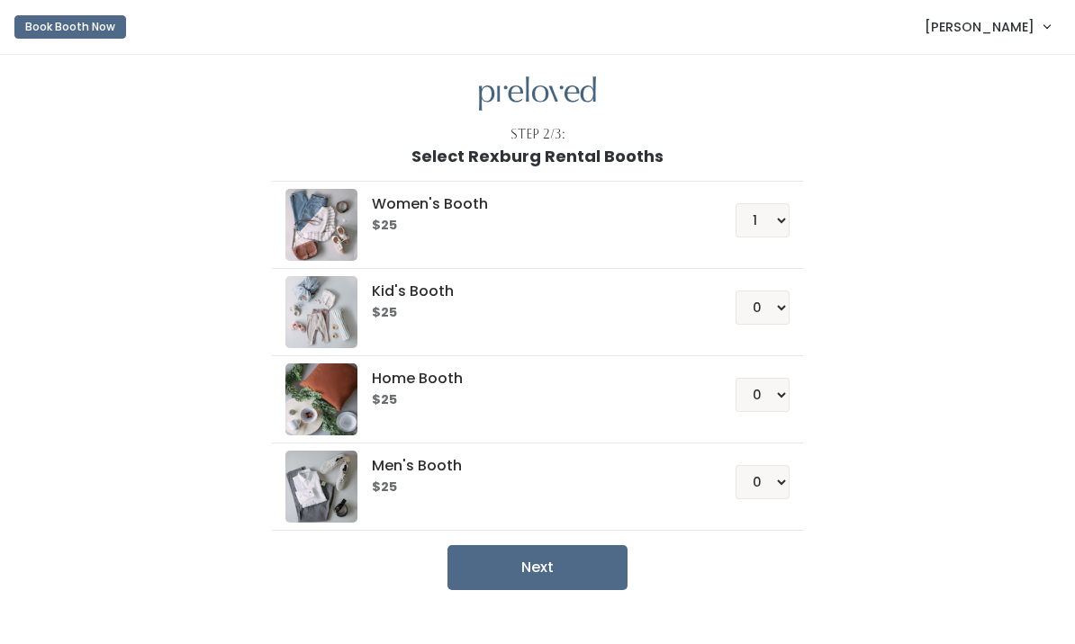
click at [557, 572] on button "Next" at bounding box center [537, 567] width 180 height 45
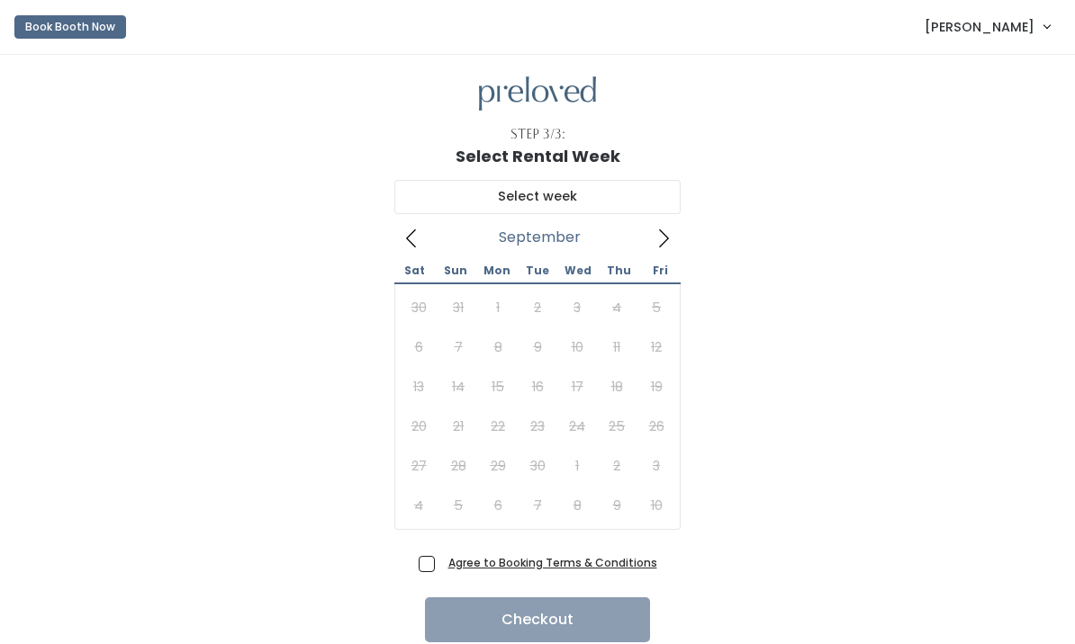
click at [441, 567] on label "Agree to Booking Terms & Conditions" at bounding box center [538, 563] width 239 height 19
click at [441, 565] on input "Agree to Booking Terms & Conditions" at bounding box center [447, 560] width 12 height 12
checkbox input "true"
click at [460, 425] on div "30 31 1 2 3 4 5 6 7 8 9 10 11 12 13 14 15 16 17 18 19 20 21 22 23 24 25 26 27 2…" at bounding box center [537, 407] width 277 height 238
click at [659, 244] on icon at bounding box center [663, 239] width 20 height 20
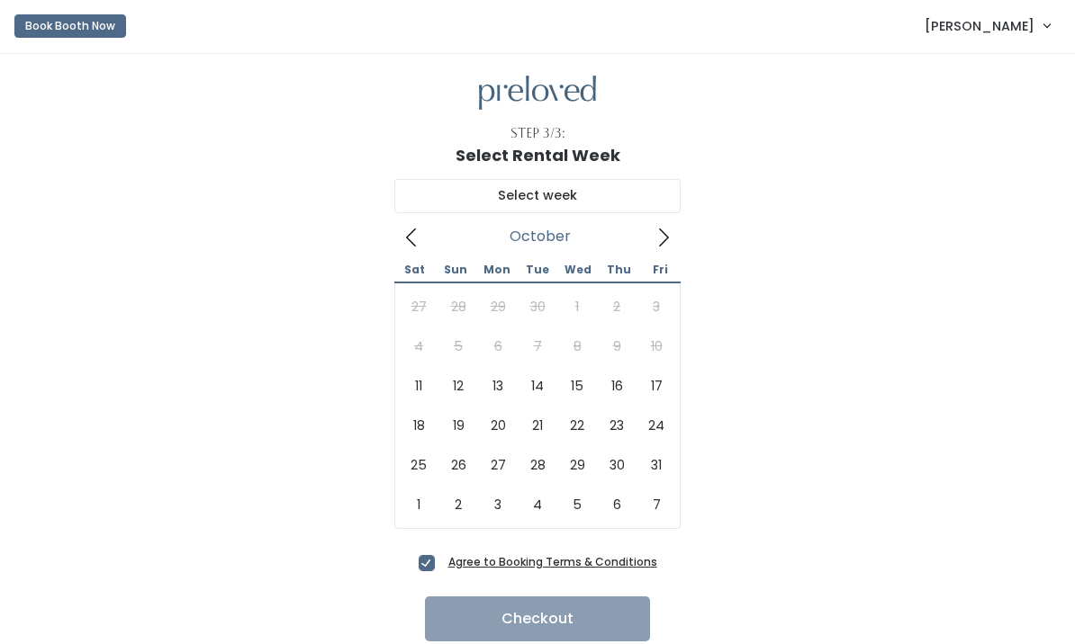
scroll to position [2, 0]
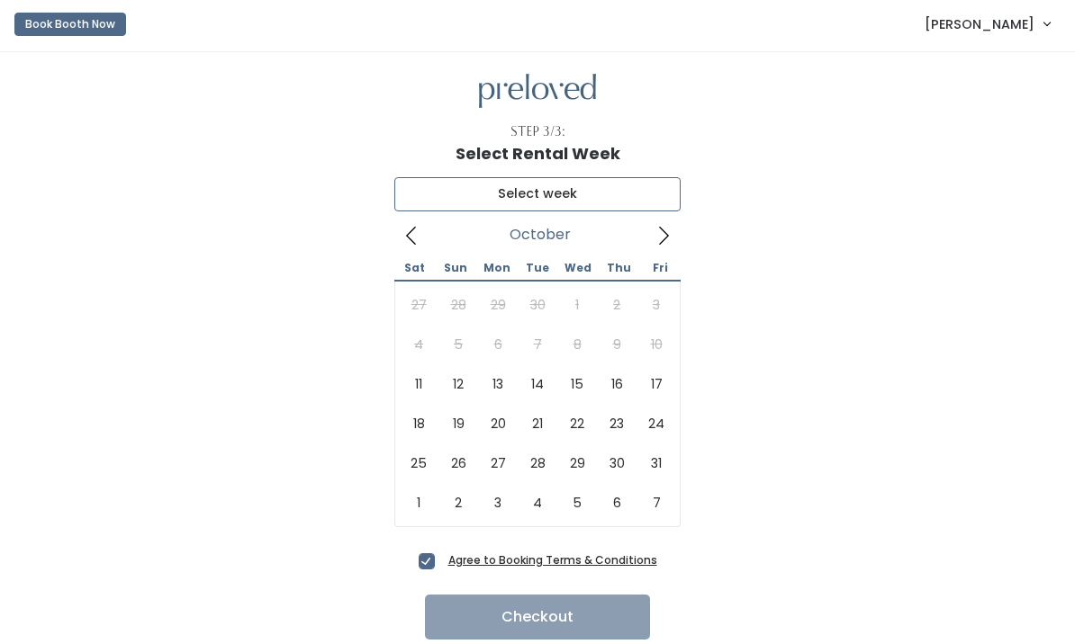
type input "[DATE] to [DATE]"
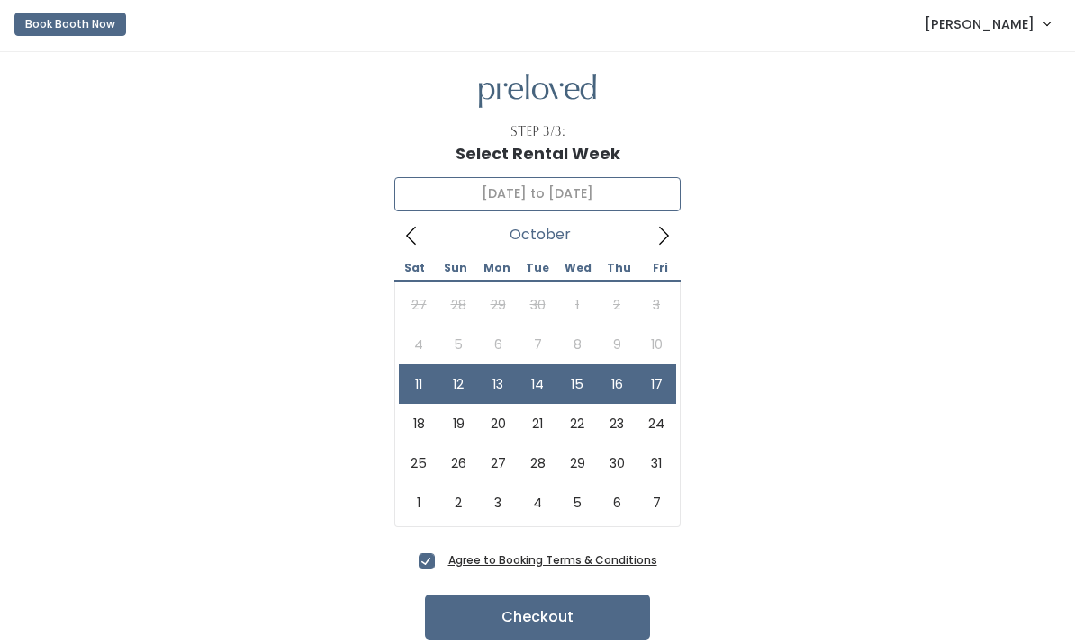
scroll to position [34, 0]
